Goal: Task Accomplishment & Management: Manage account settings

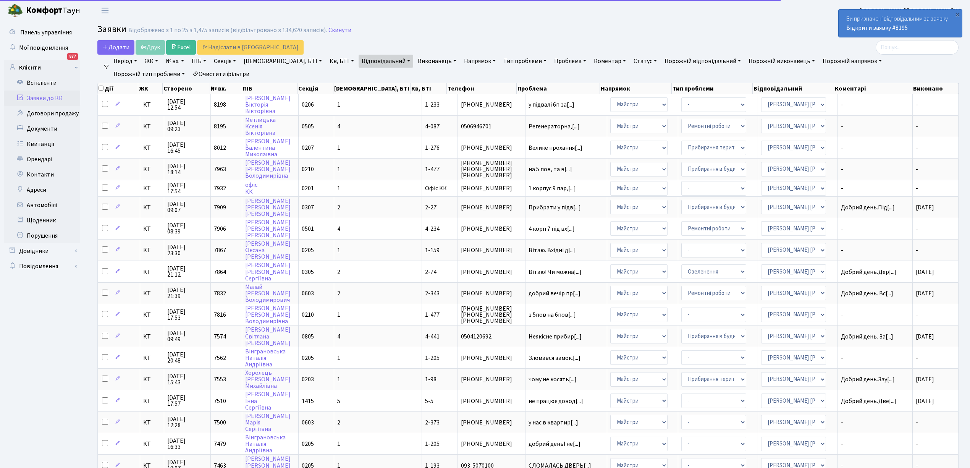
select select "25"
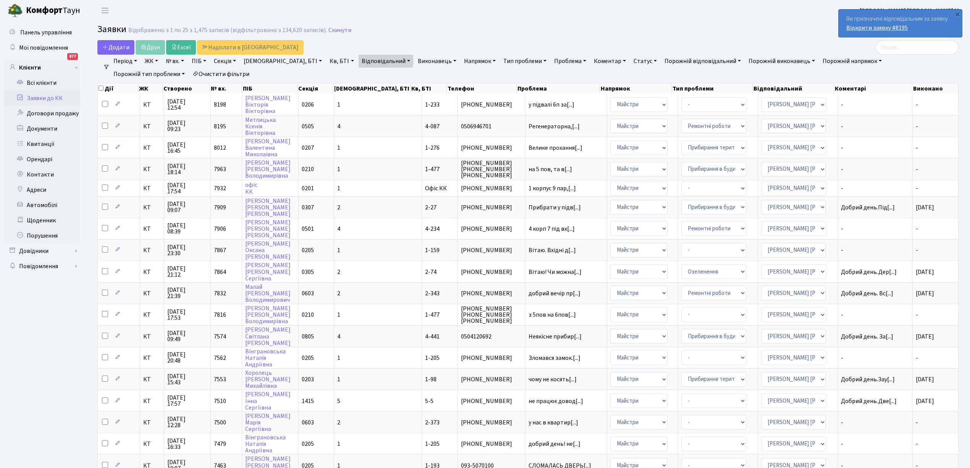
click at [857, 27] on link "Відкрити заявку #8195" at bounding box center [876, 28] width 61 height 8
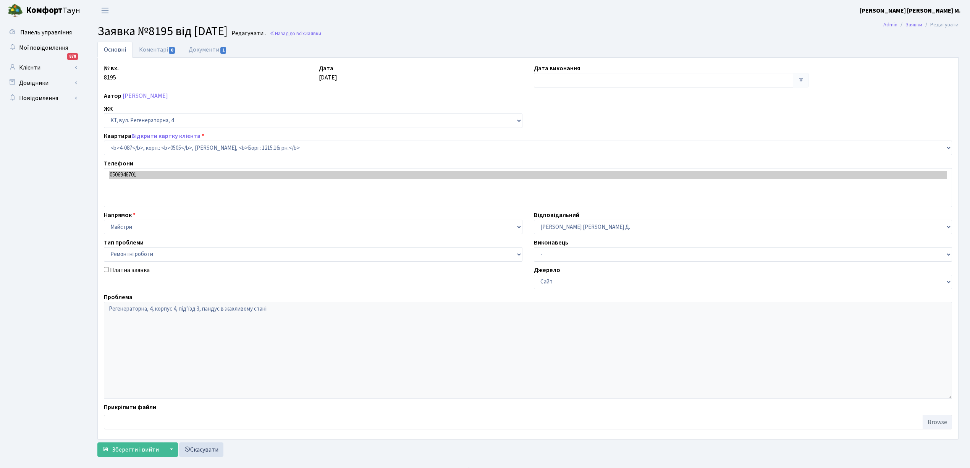
select select "1171"
select select "62"
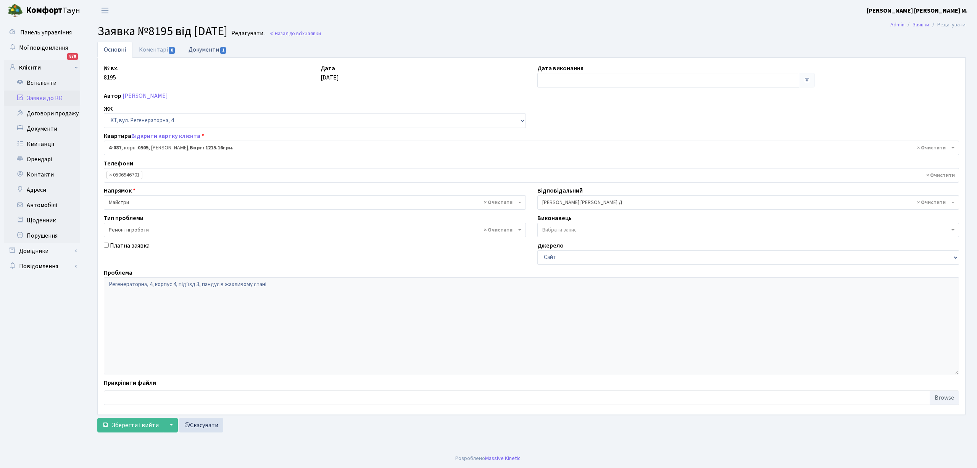
click at [210, 47] on link "Документи 1" at bounding box center [207, 50] width 51 height 16
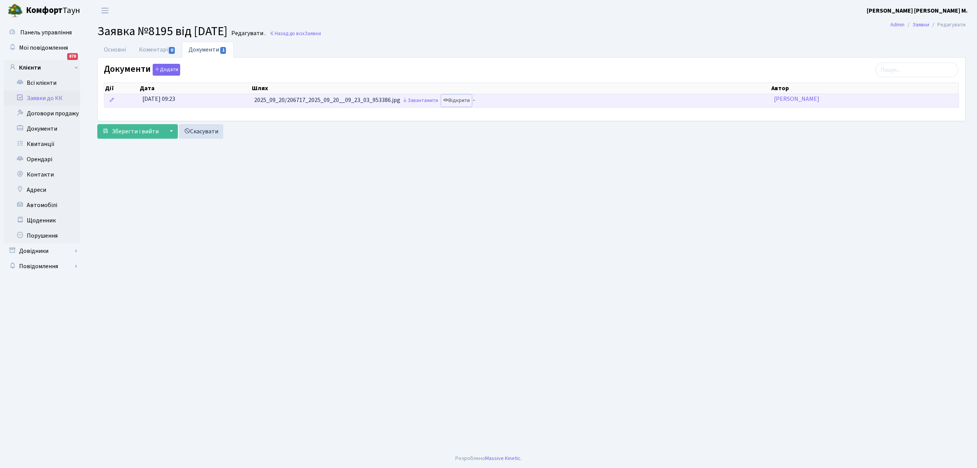
click at [469, 102] on link "Відкрити" at bounding box center [456, 101] width 31 height 12
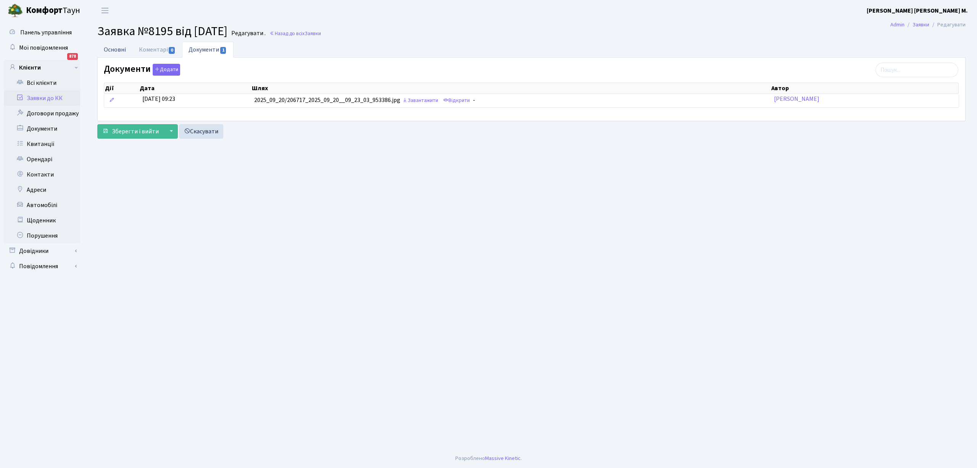
click at [118, 48] on link "Основні" at bounding box center [114, 50] width 35 height 16
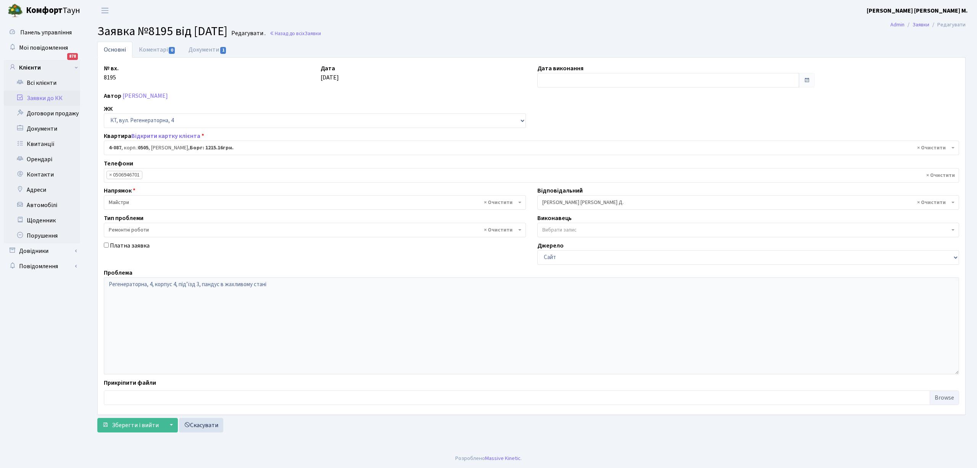
click at [41, 98] on link "Заявки до КК" at bounding box center [42, 97] width 76 height 15
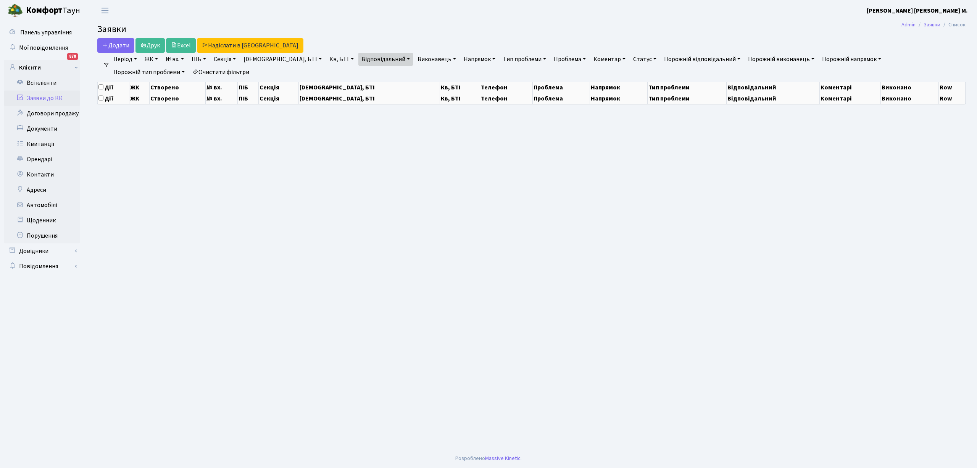
select select "25"
